Goal: Transaction & Acquisition: Purchase product/service

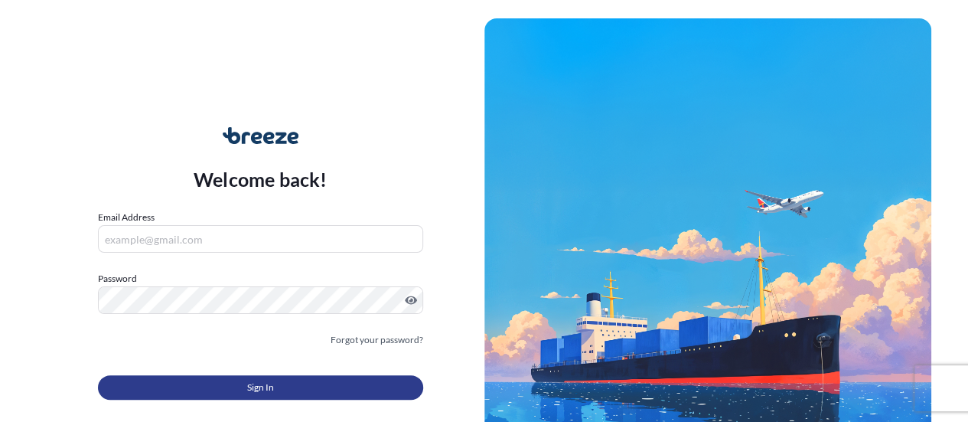
type input "[PERSON_NAME][EMAIL_ADDRESS][PERSON_NAME][DOMAIN_NAME]"
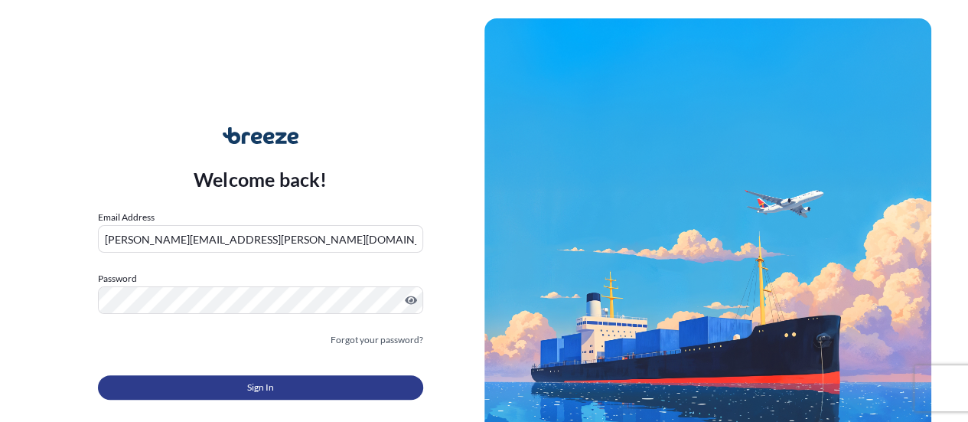
click at [224, 384] on button "Sign In" at bounding box center [260, 387] width 325 height 24
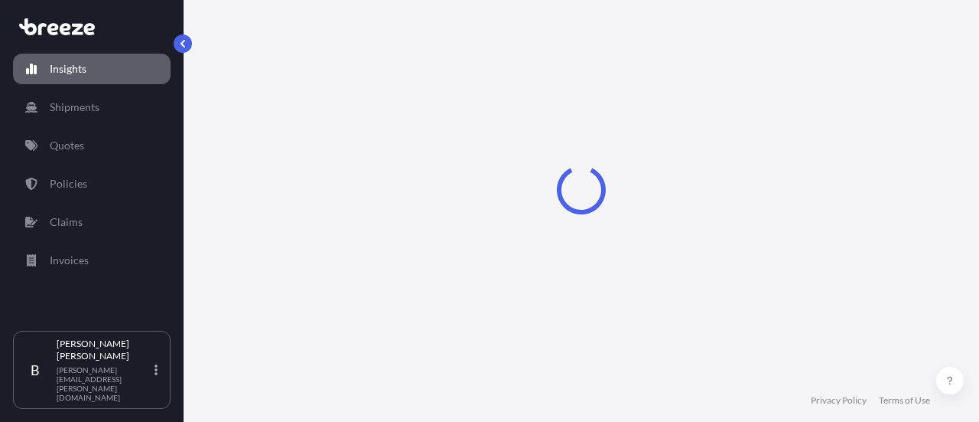
select select "2025"
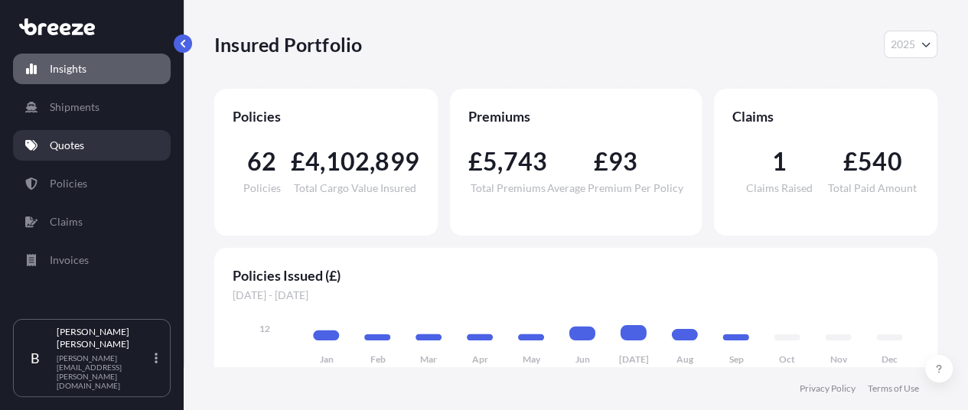
click at [84, 140] on p "Quotes" at bounding box center [67, 145] width 34 height 15
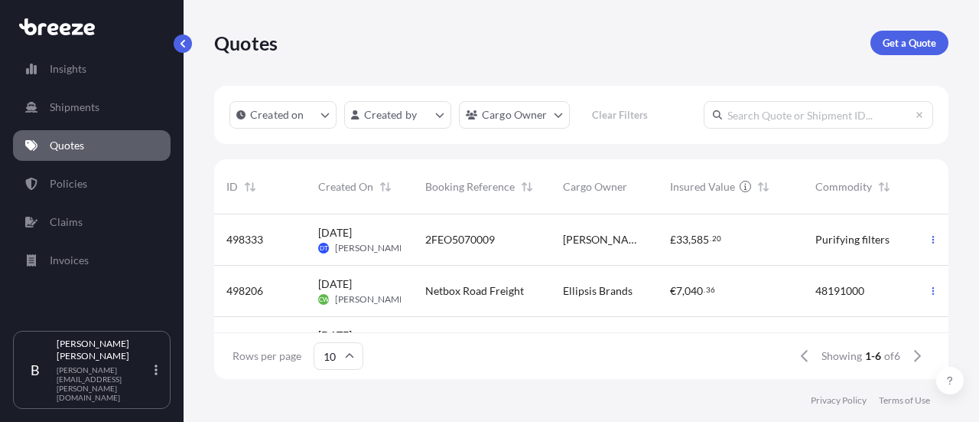
click at [494, 281] on div "Netbox Road Freight" at bounding box center [482, 291] width 138 height 51
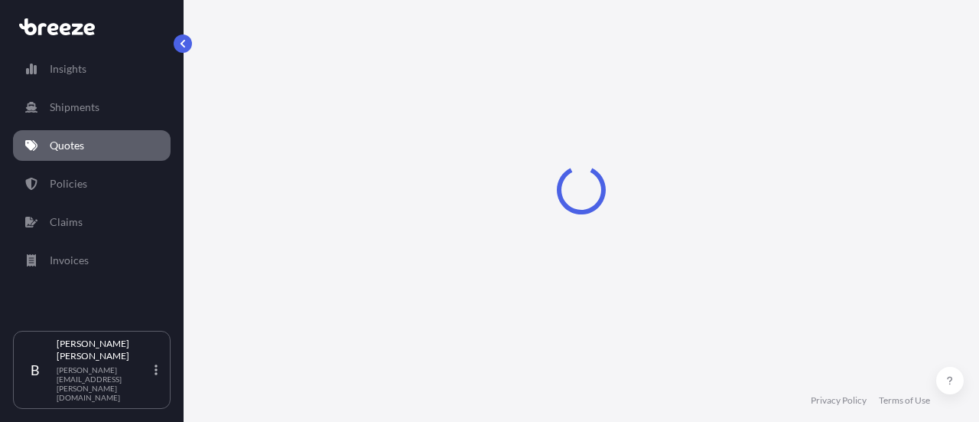
select select "Road"
select select "2"
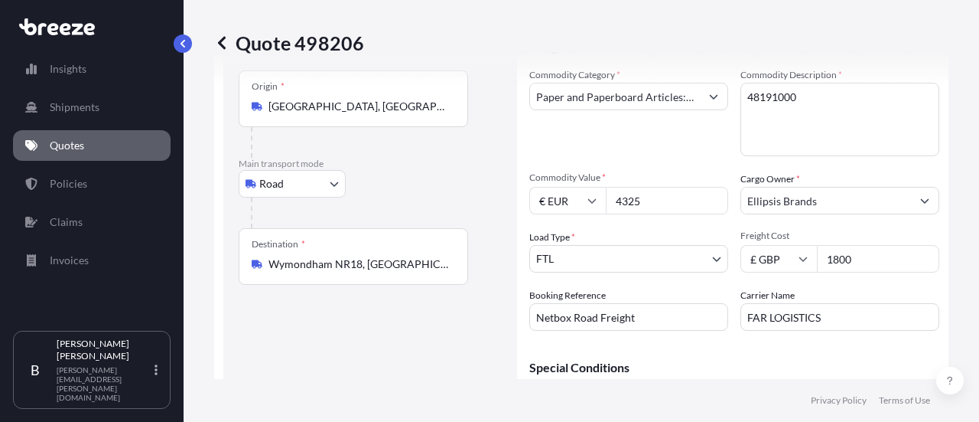
scroll to position [24, 0]
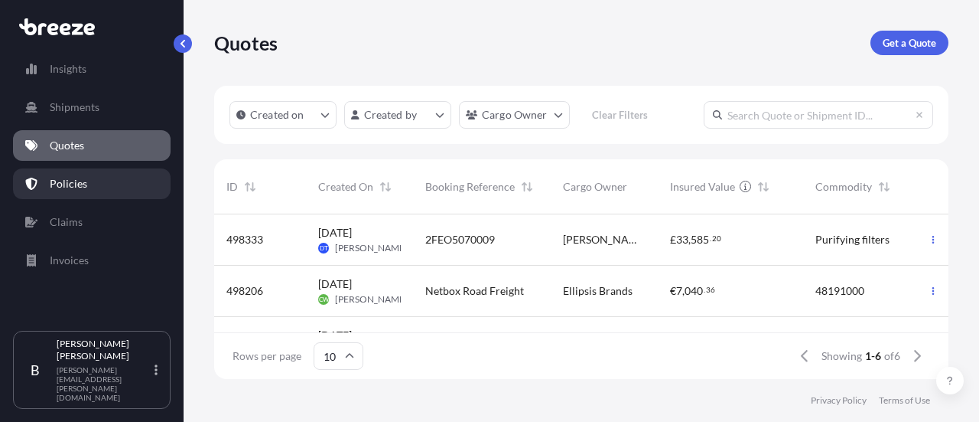
click at [75, 177] on p "Policies" at bounding box center [68, 183] width 37 height 15
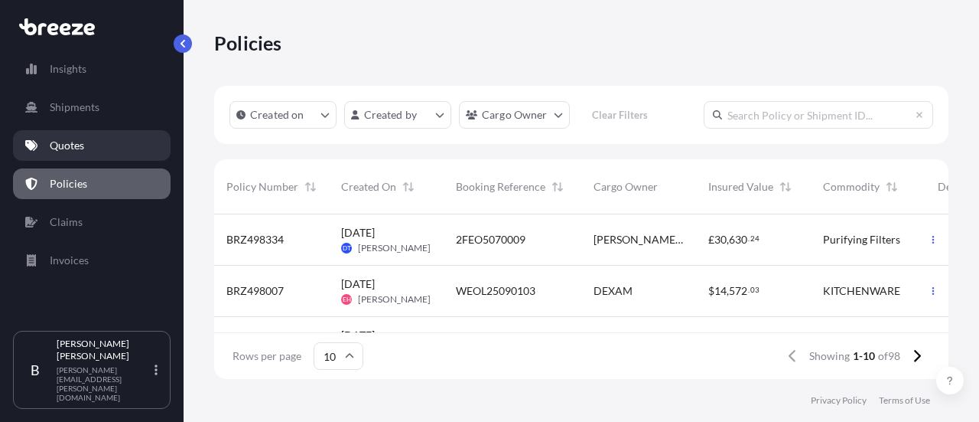
click at [40, 137] on link "Quotes" at bounding box center [92, 145] width 158 height 31
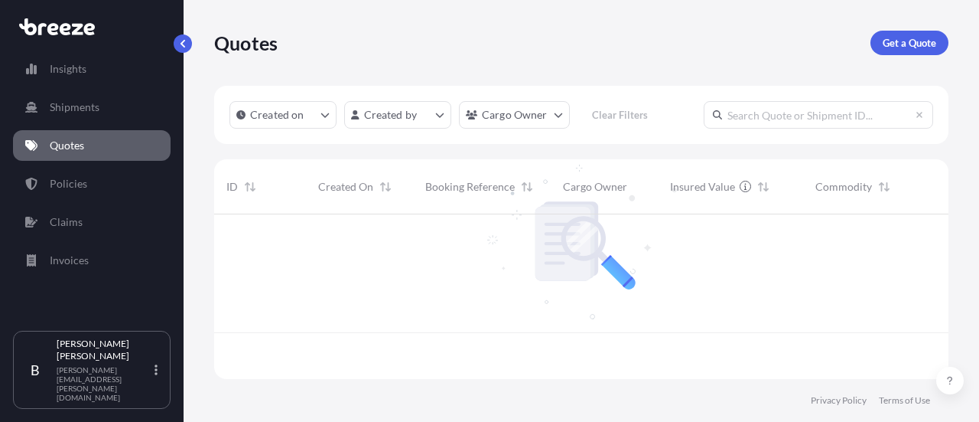
scroll to position [161, 722]
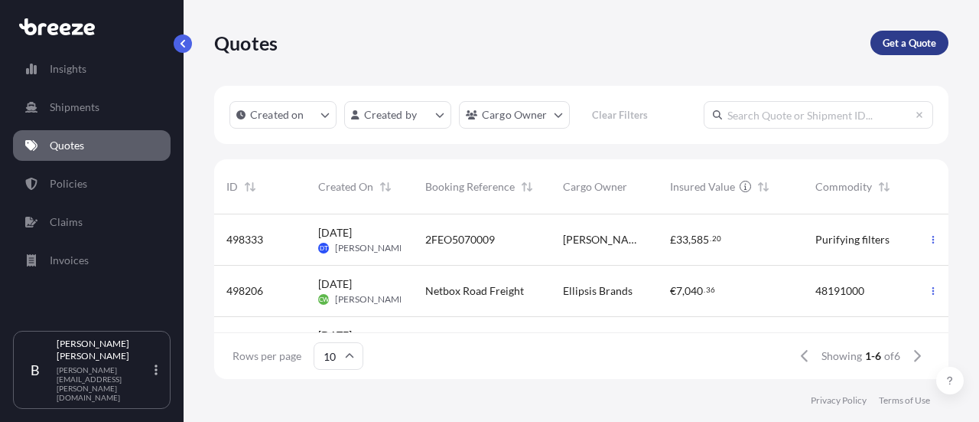
click at [912, 46] on p "Get a Quote" at bounding box center [910, 42] width 54 height 15
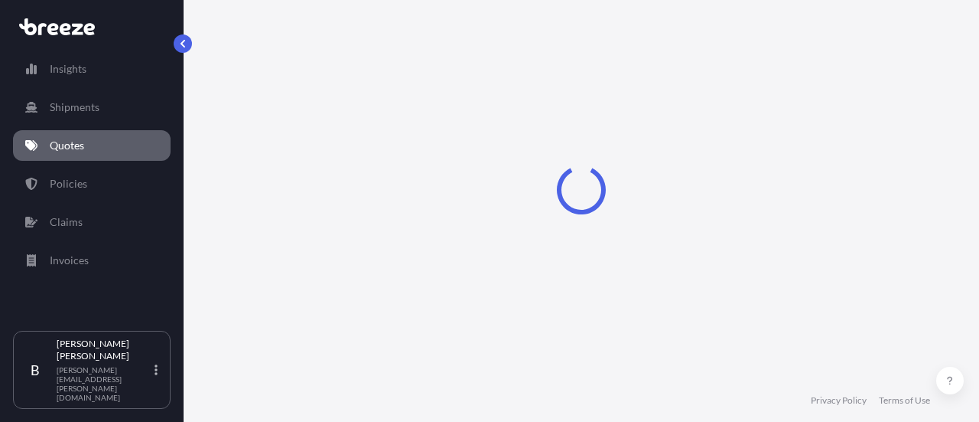
select select "Sea"
select select "1"
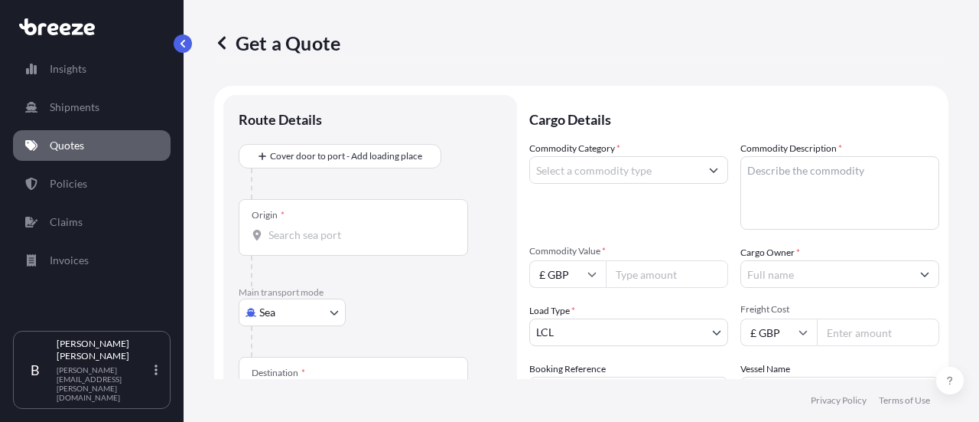
scroll to position [24, 0]
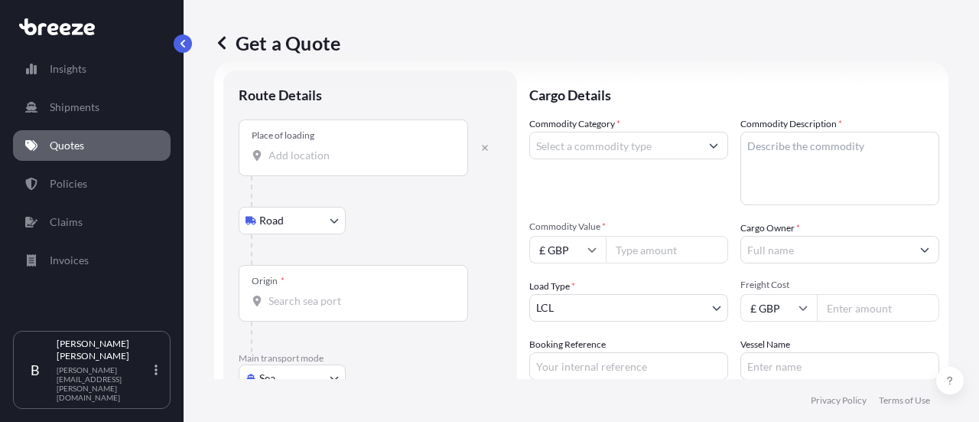
click at [338, 149] on input "Place of loading" at bounding box center [359, 155] width 181 height 15
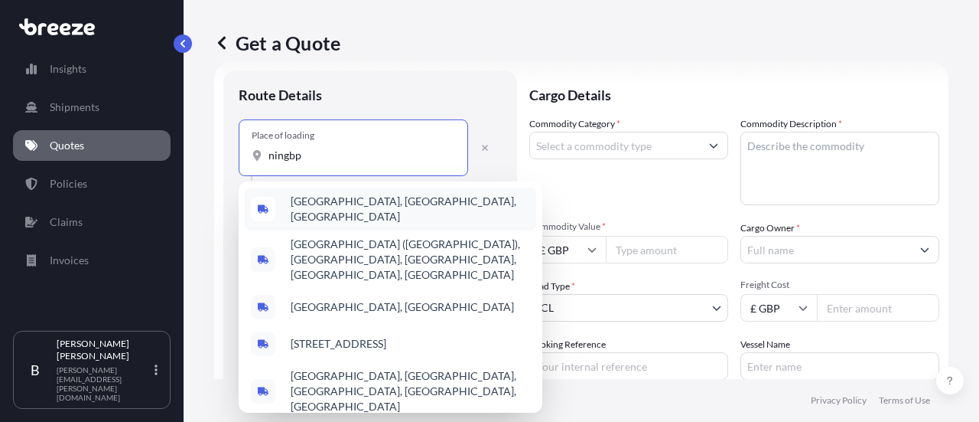
click at [368, 198] on span "[GEOGRAPHIC_DATA], [GEOGRAPHIC_DATA], [GEOGRAPHIC_DATA]" at bounding box center [411, 209] width 240 height 31
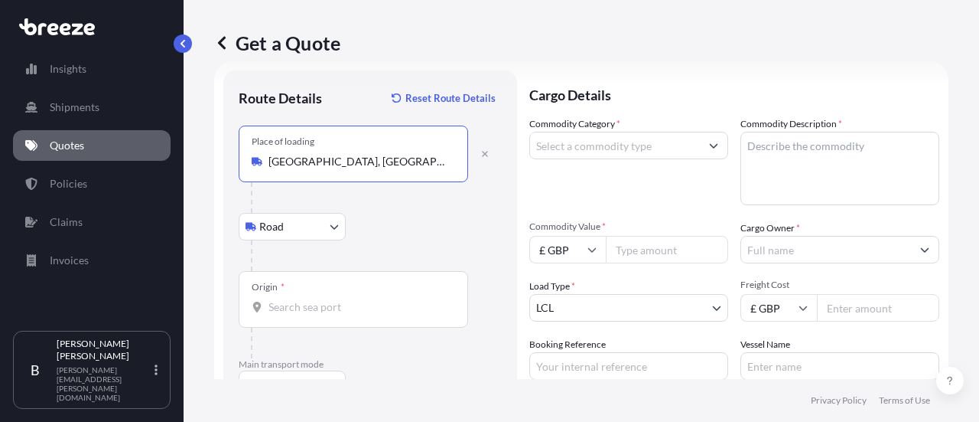
type input "[GEOGRAPHIC_DATA], [GEOGRAPHIC_DATA], [GEOGRAPHIC_DATA]"
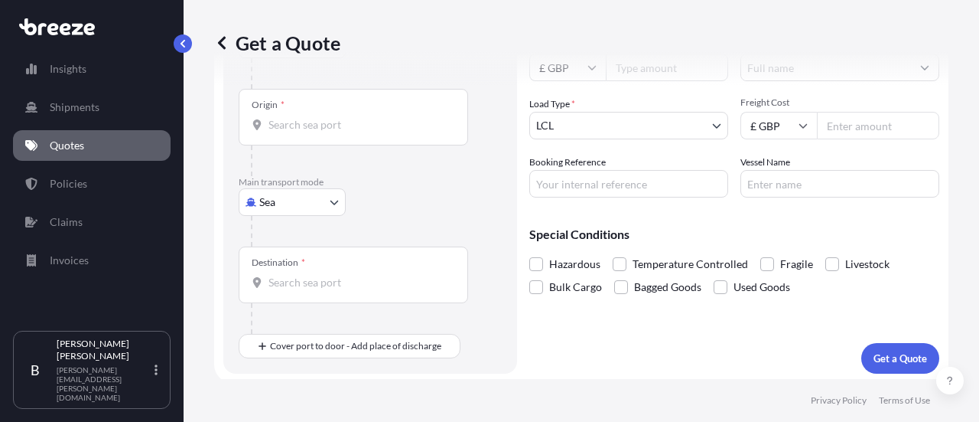
scroll to position [208, 0]
click at [312, 203] on body "0 options available. 5 options available. Insights Shipments Quotes Policies Cl…" at bounding box center [489, 211] width 979 height 422
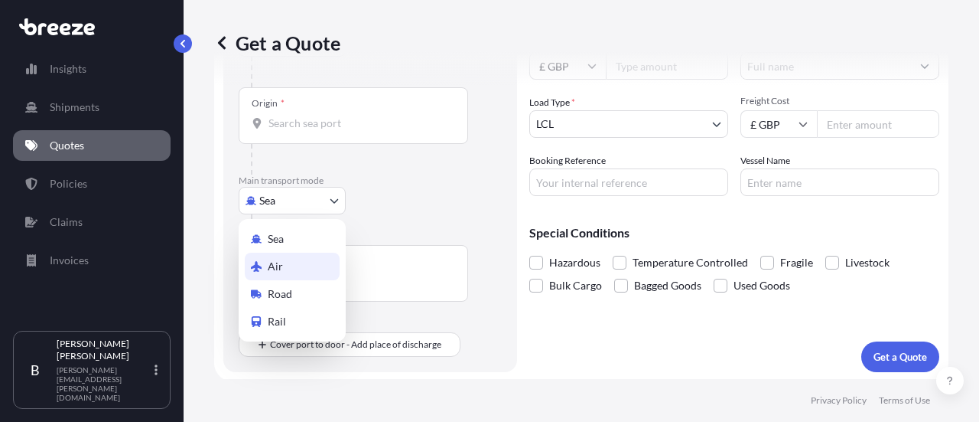
click at [283, 267] on div "Air" at bounding box center [292, 267] width 95 height 28
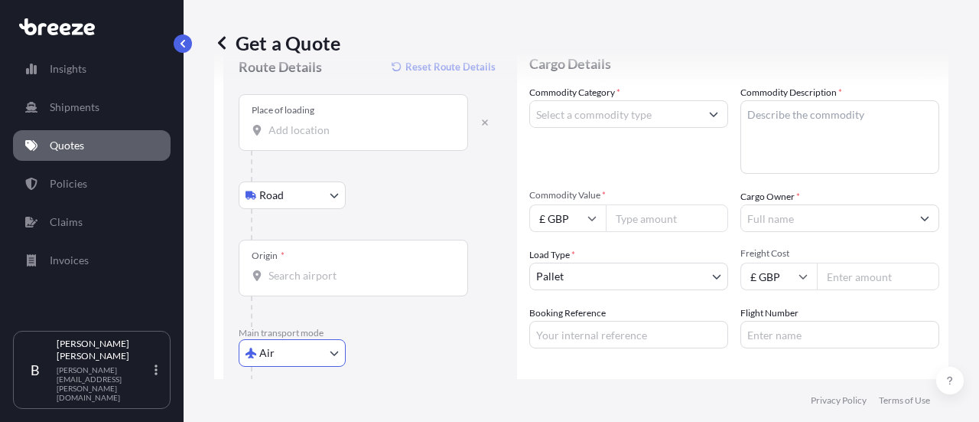
scroll to position [55, 0]
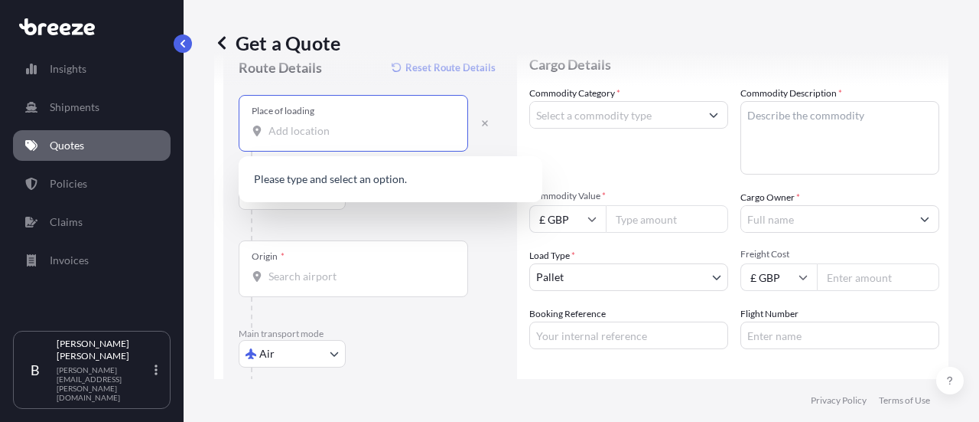
click at [275, 130] on input "Place of loading" at bounding box center [359, 130] width 181 height 15
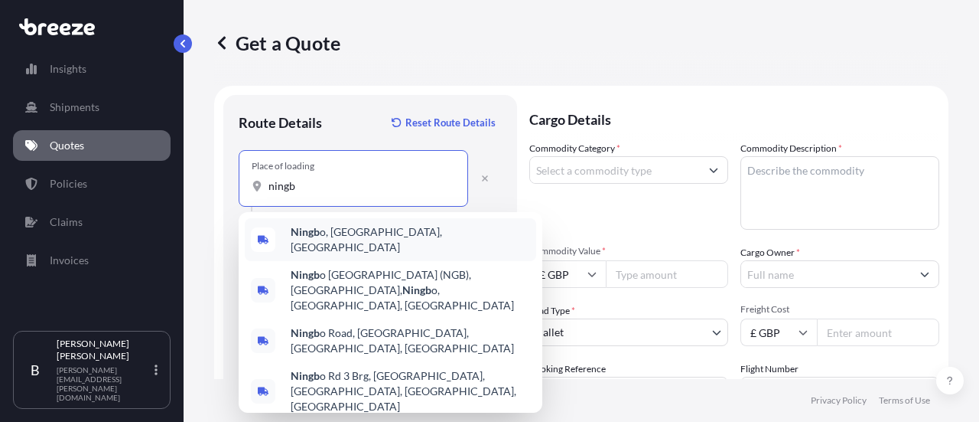
click at [337, 229] on span "Ningb o, [GEOGRAPHIC_DATA], [GEOGRAPHIC_DATA]" at bounding box center [411, 239] width 240 height 31
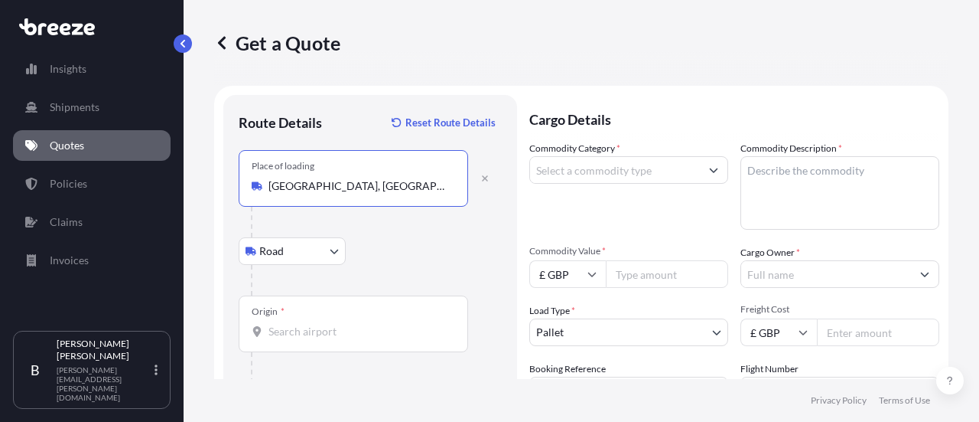
type input "[GEOGRAPHIC_DATA], [GEOGRAPHIC_DATA], [GEOGRAPHIC_DATA]"
click at [311, 331] on input "Origin *" at bounding box center [359, 331] width 181 height 15
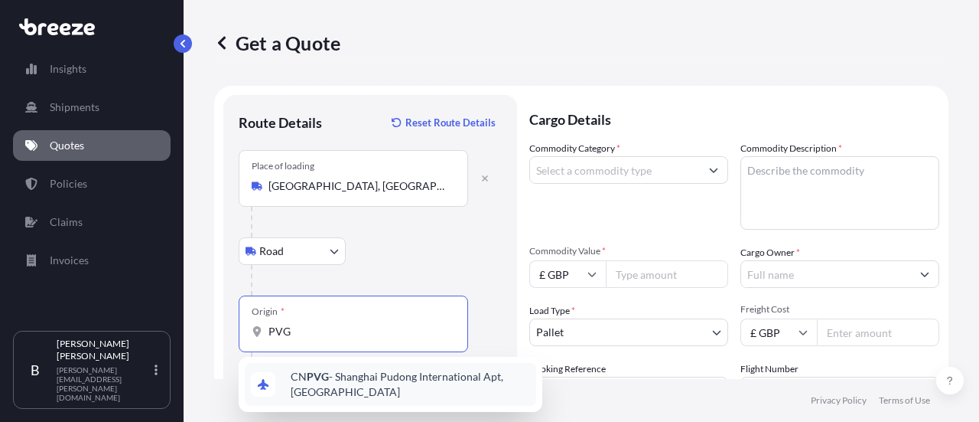
click at [388, 383] on span "CN PVG - Shanghai Pudong International Apt, [GEOGRAPHIC_DATA]" at bounding box center [411, 384] width 240 height 31
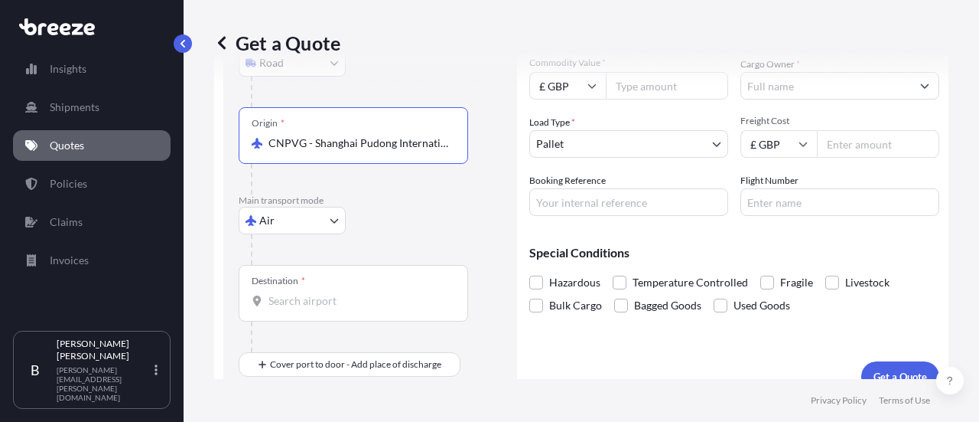
scroll to position [208, 0]
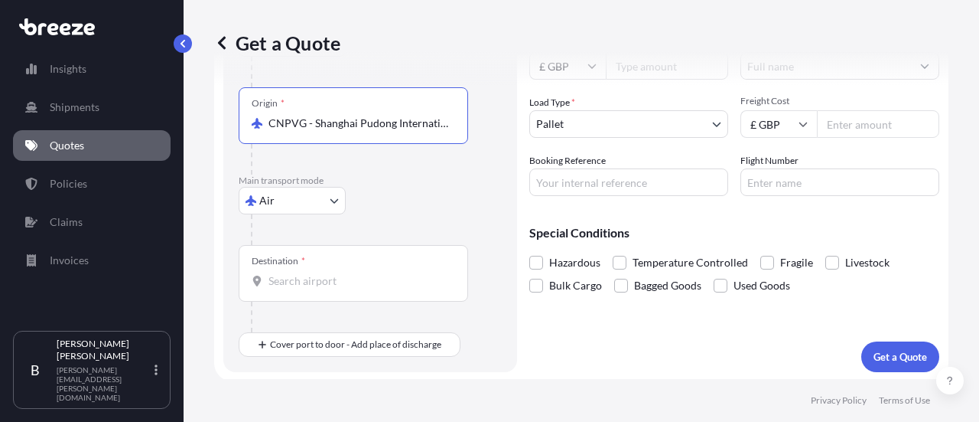
type input "CNPVG - Shanghai Pudong International Apt, [GEOGRAPHIC_DATA]"
click at [337, 281] on input "Destination *" at bounding box center [359, 280] width 181 height 15
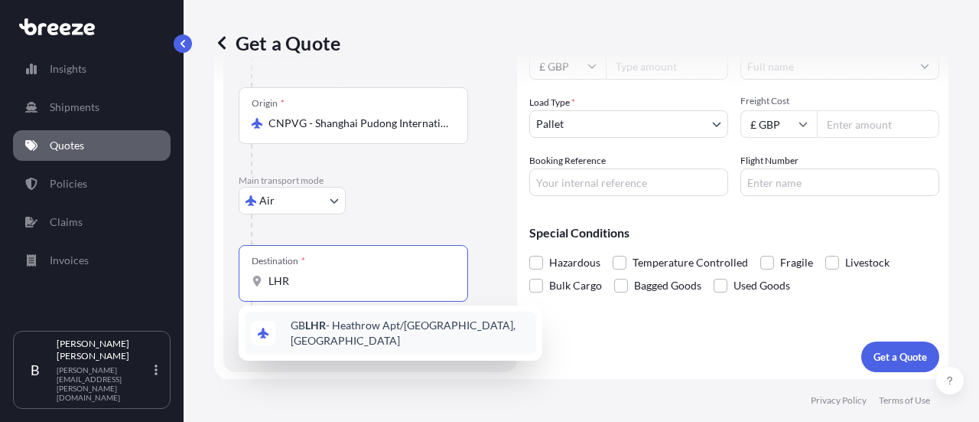
click at [348, 324] on span "GB LHR - Heathrow Apt/[GEOGRAPHIC_DATA], [GEOGRAPHIC_DATA]" at bounding box center [411, 333] width 240 height 31
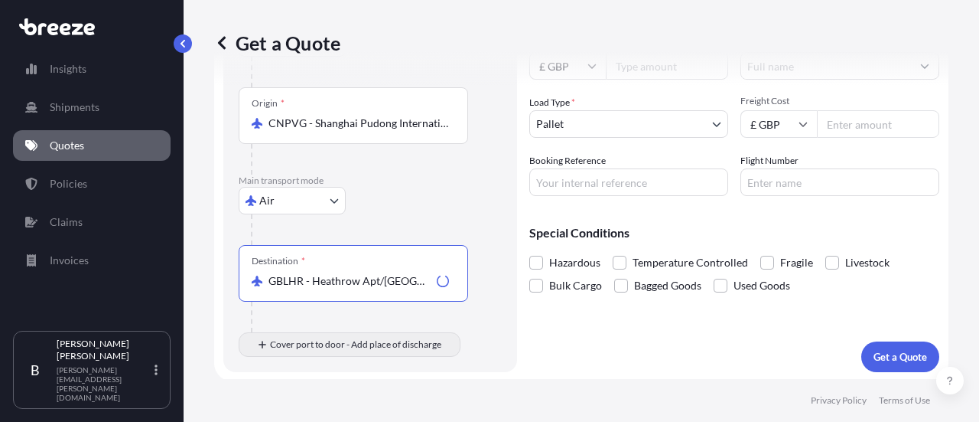
type input "GBLHR - Heathrow Apt/[GEOGRAPHIC_DATA], [GEOGRAPHIC_DATA]"
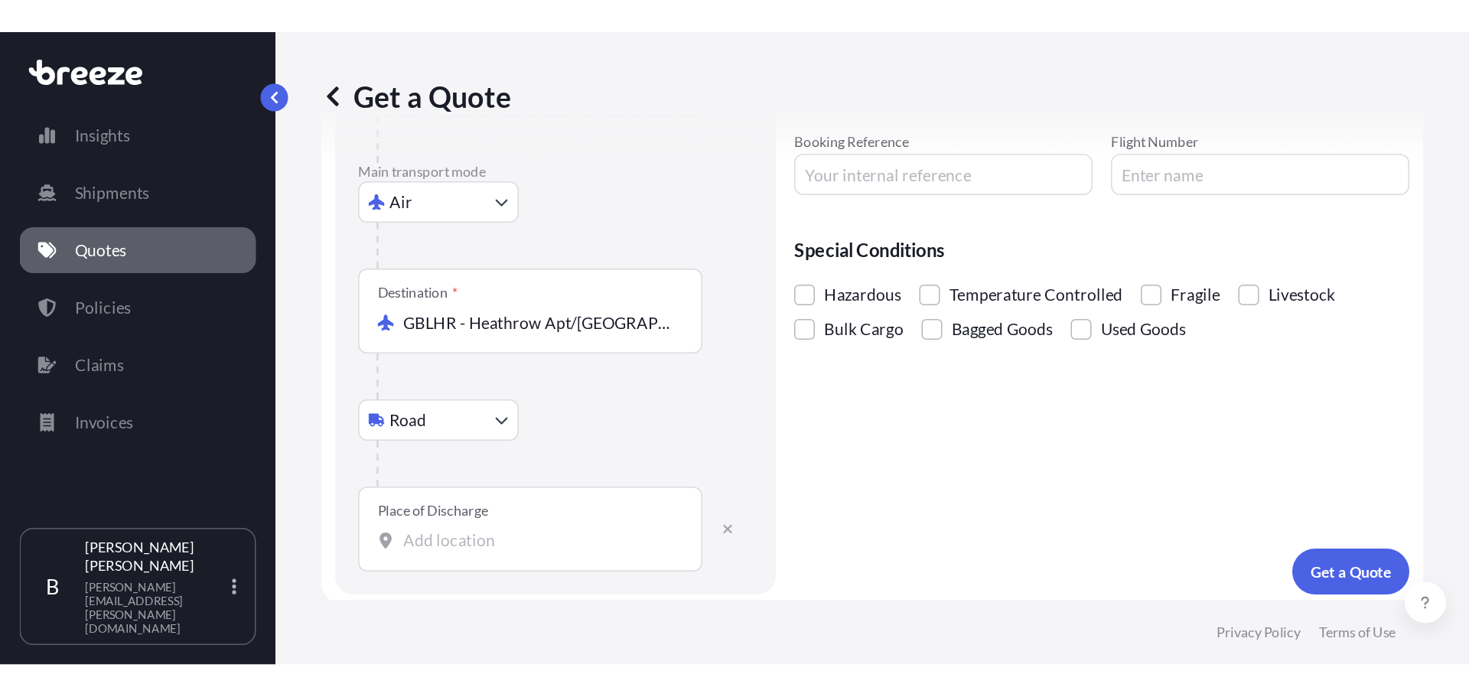
scroll to position [298, 0]
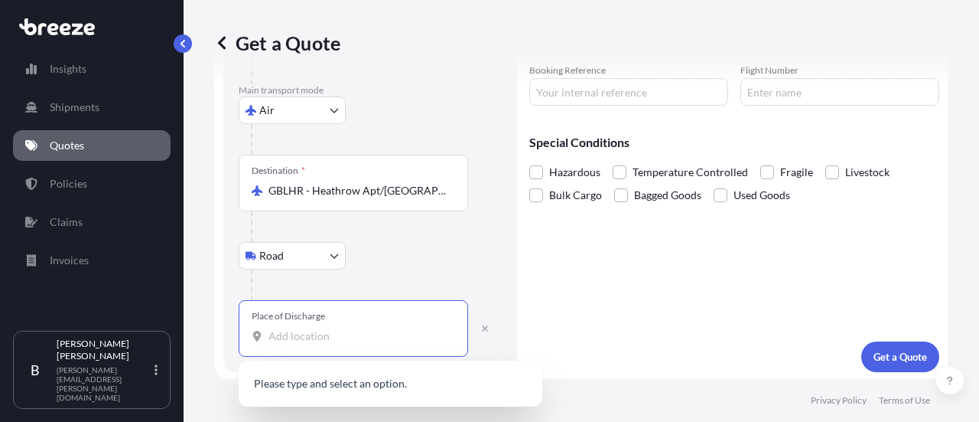
click at [328, 337] on input "Place of Discharge" at bounding box center [359, 335] width 181 height 15
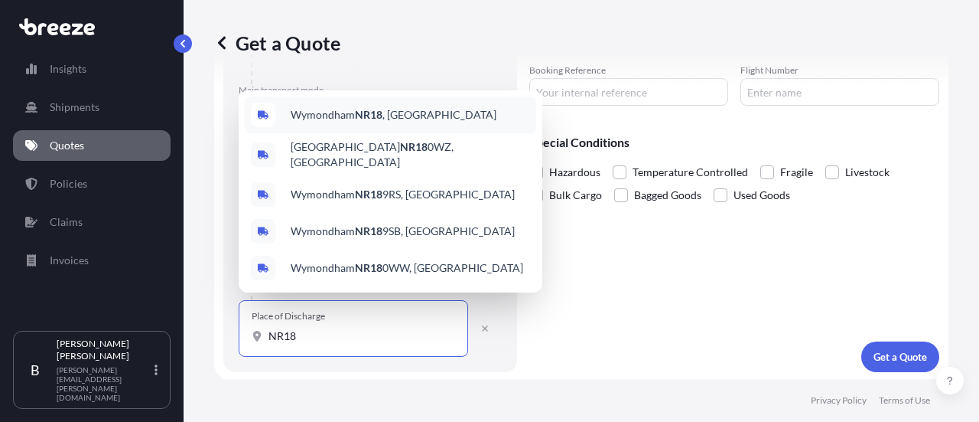
click at [394, 119] on span "Wymondham NR18 , [GEOGRAPHIC_DATA]" at bounding box center [394, 114] width 206 height 15
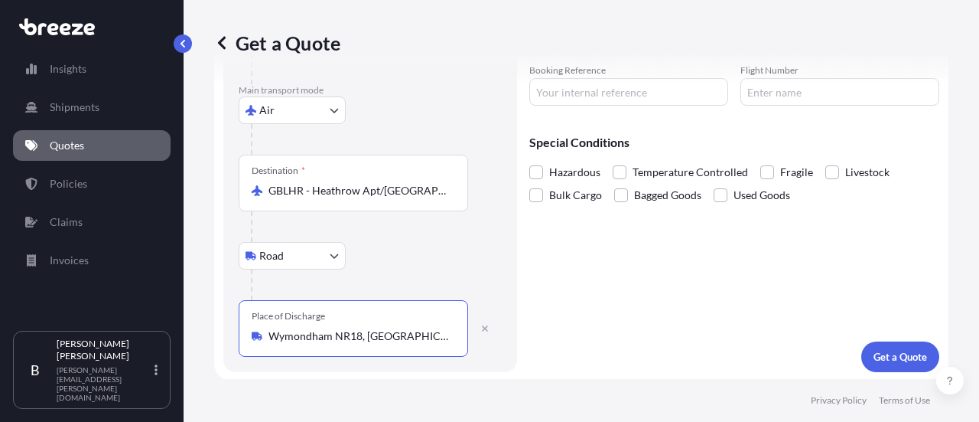
type input "Wymondham NR18, [GEOGRAPHIC_DATA]"
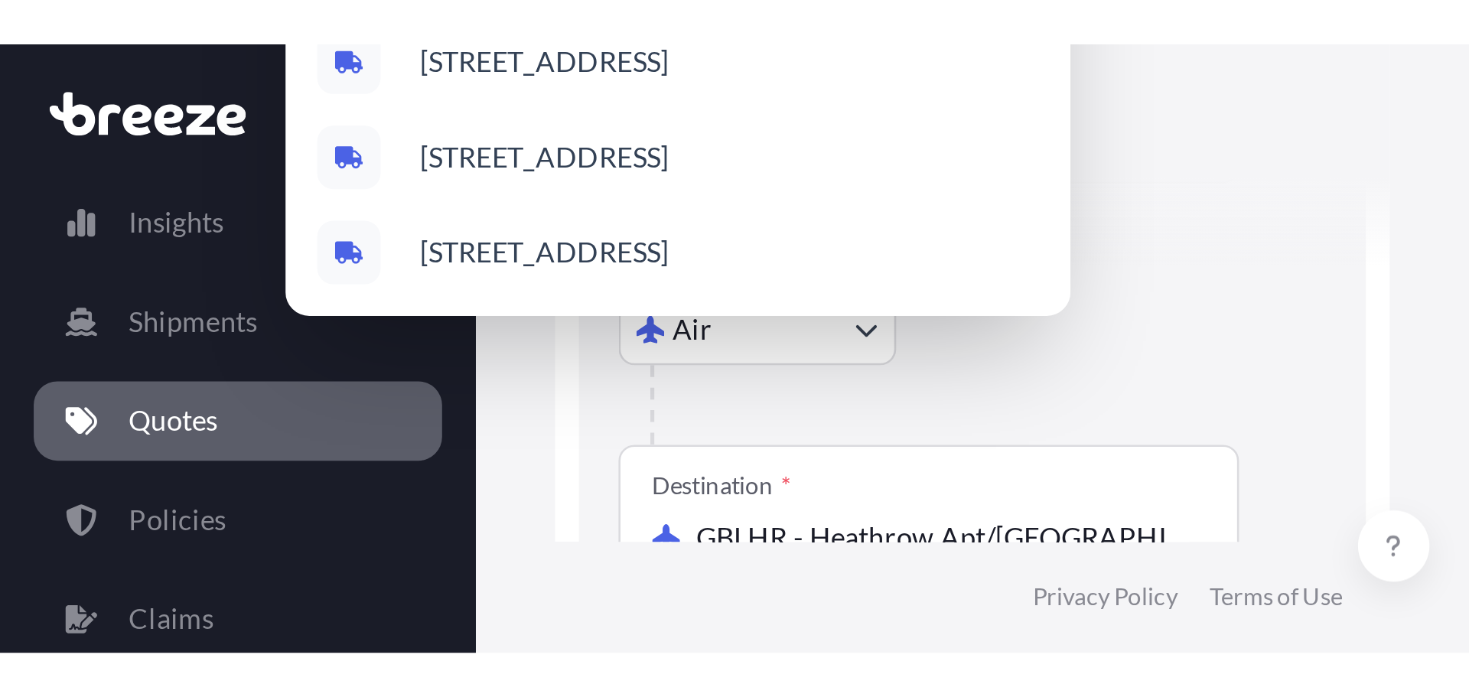
scroll to position [25, 0]
